Goal: Navigation & Orientation: Find specific page/section

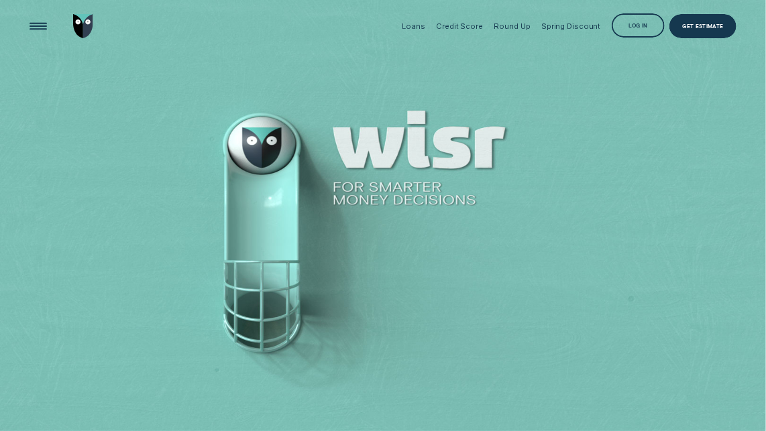
click at [635, 24] on div "Log in" at bounding box center [638, 26] width 19 height 5
click at [627, 24] on div "Log in" at bounding box center [637, 25] width 53 height 24
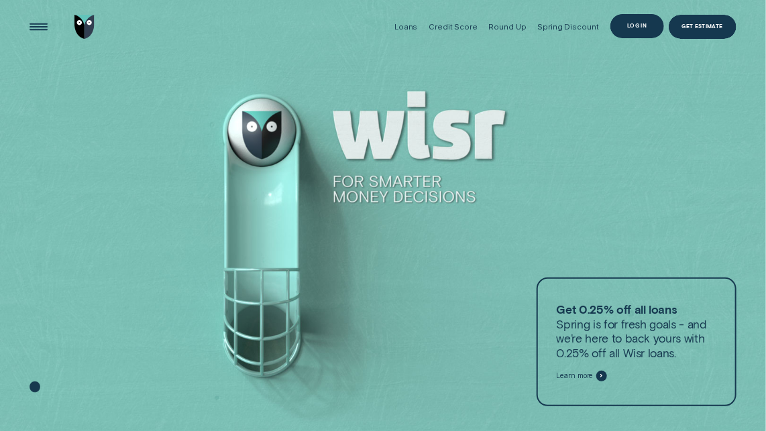
click at [636, 23] on div "Log in" at bounding box center [636, 25] width 19 height 5
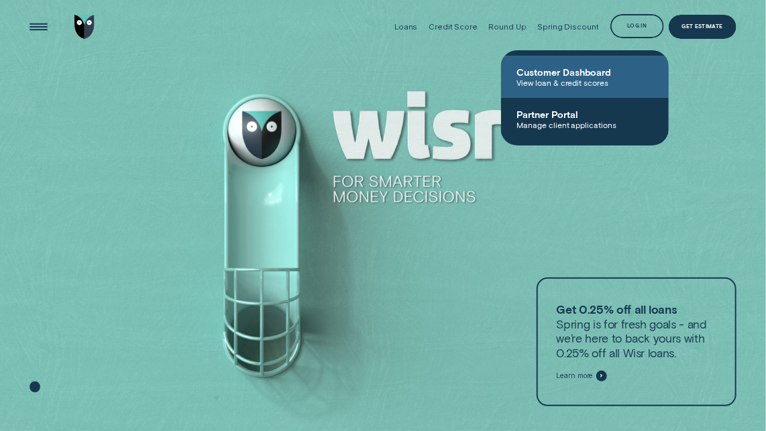
click at [589, 71] on span "Customer Dashboard" at bounding box center [584, 71] width 135 height 11
